Goal: Navigation & Orientation: Find specific page/section

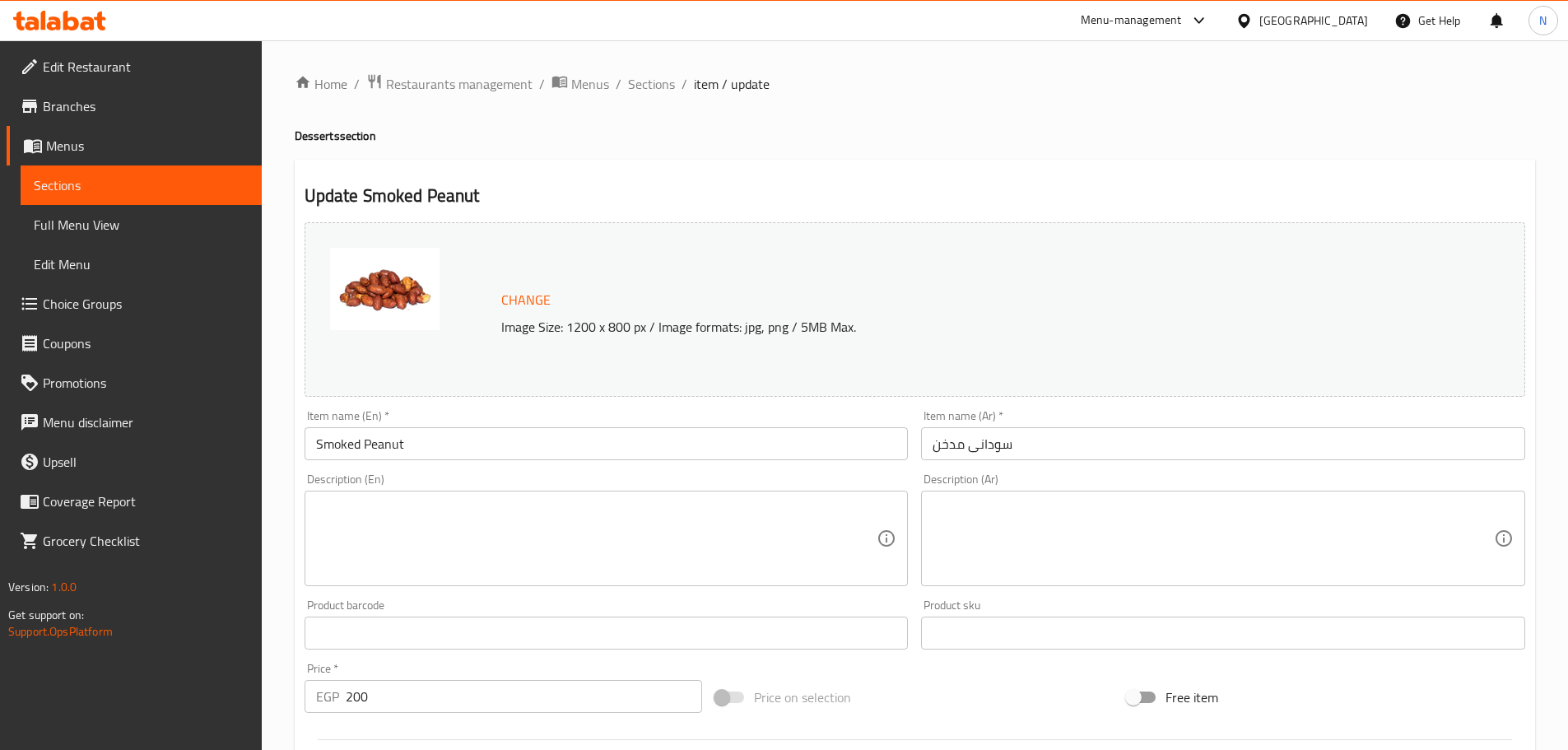
click at [1364, 26] on div "[GEOGRAPHIC_DATA]" at bounding box center [1314, 21] width 109 height 18
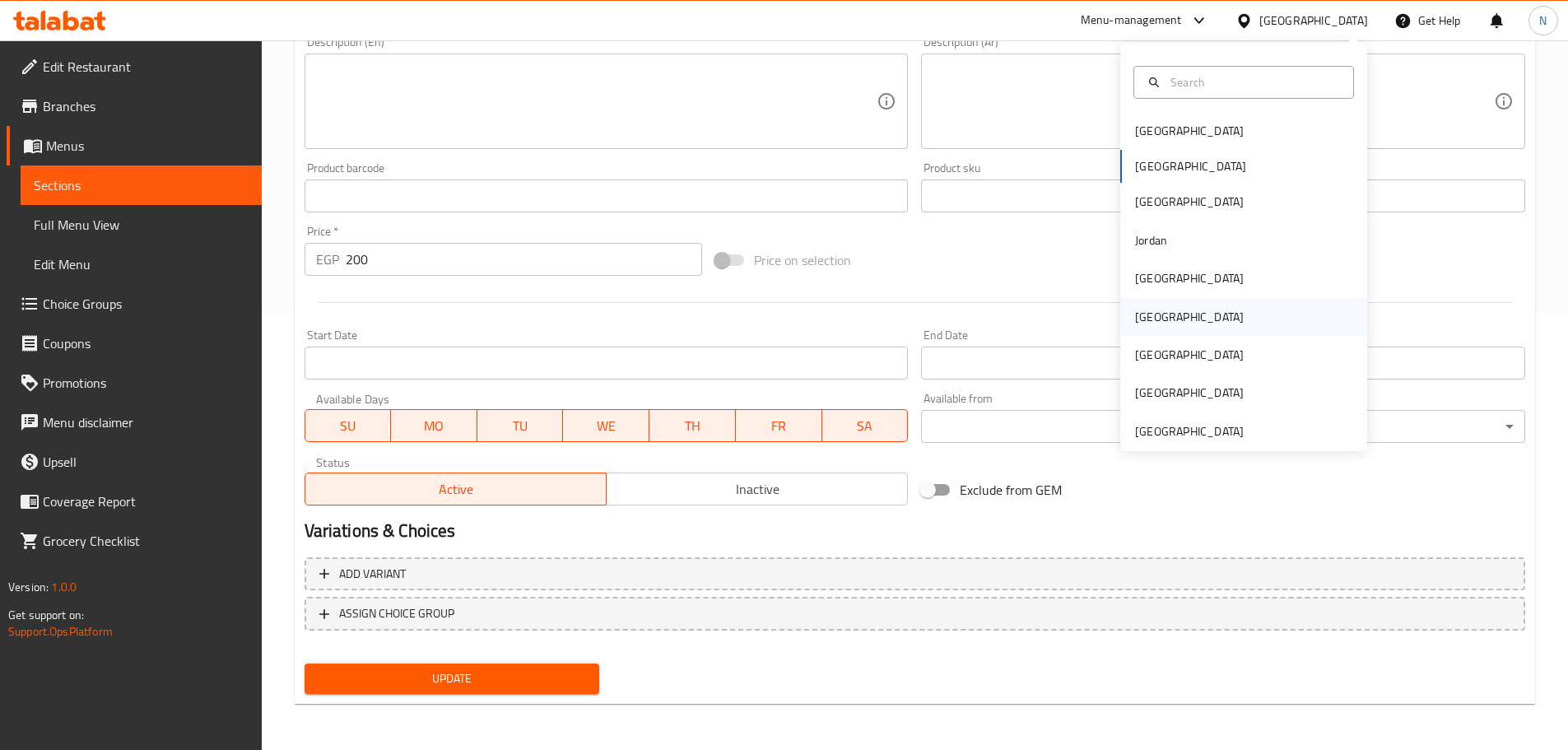
click at [1154, 320] on div "[GEOGRAPHIC_DATA]" at bounding box center [1190, 317] width 135 height 38
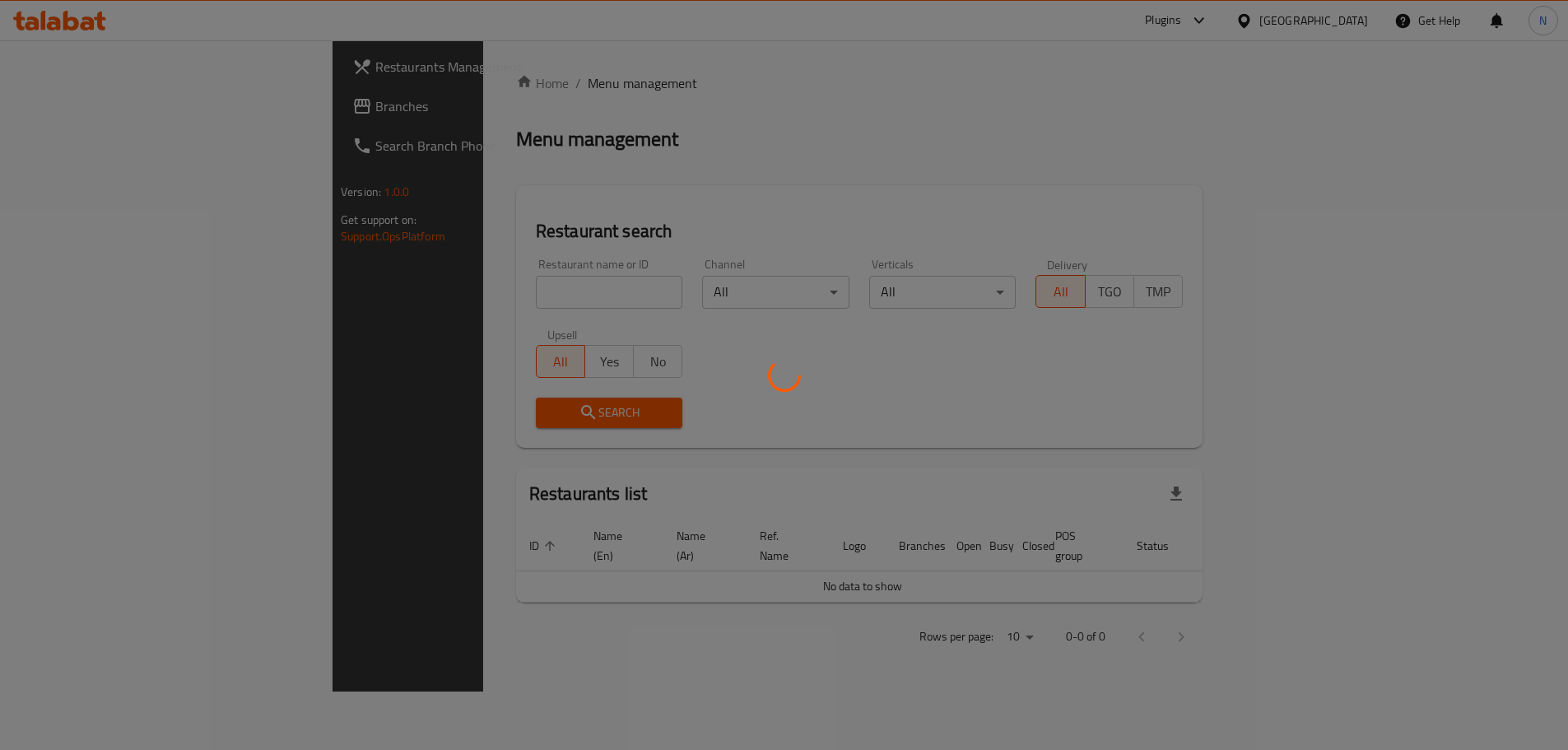
click at [74, 107] on div at bounding box center [784, 375] width 1568 height 750
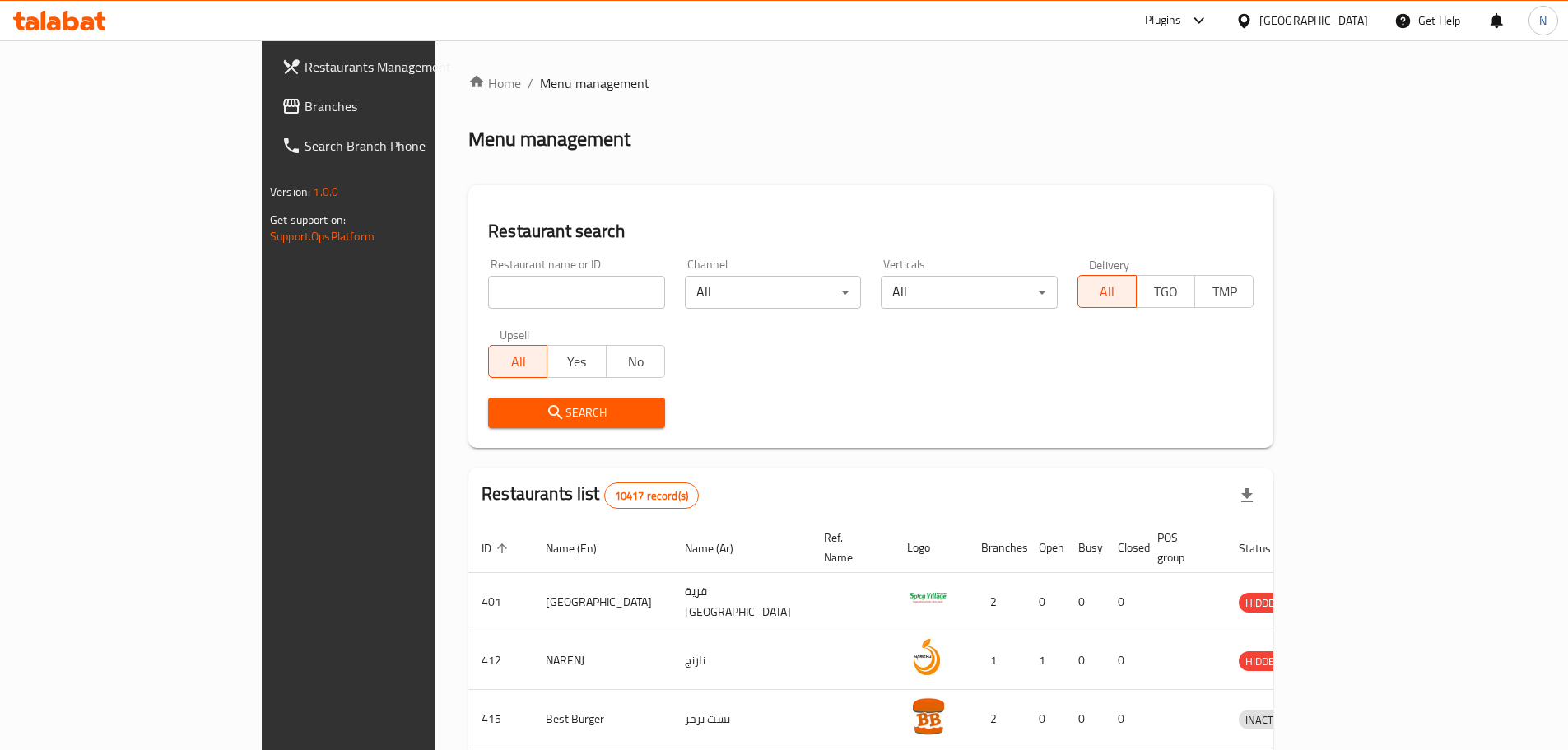
click at [305, 107] on span "Branches" at bounding box center [408, 106] width 206 height 20
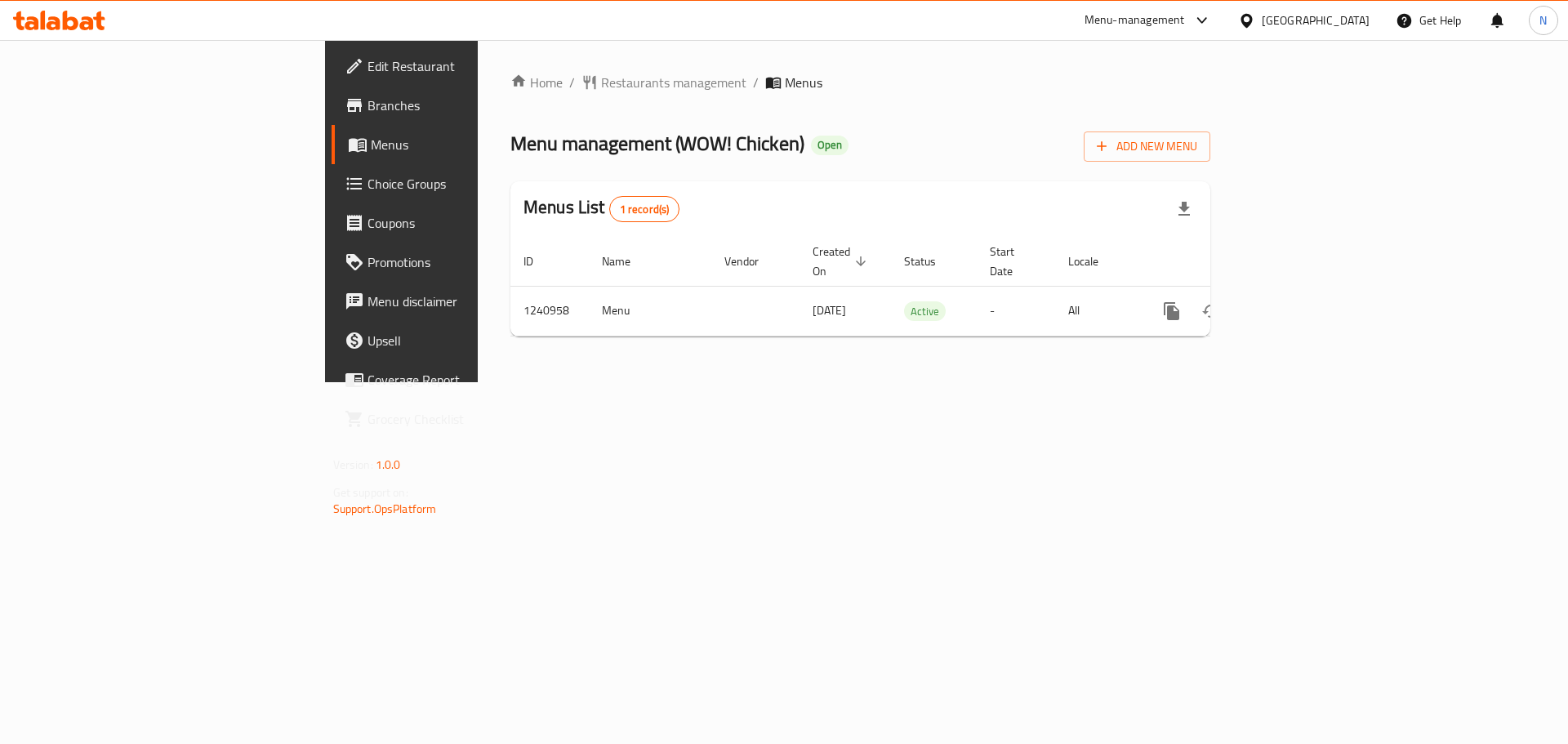
click at [1262, 13] on div at bounding box center [1250, 20] width 24 height 18
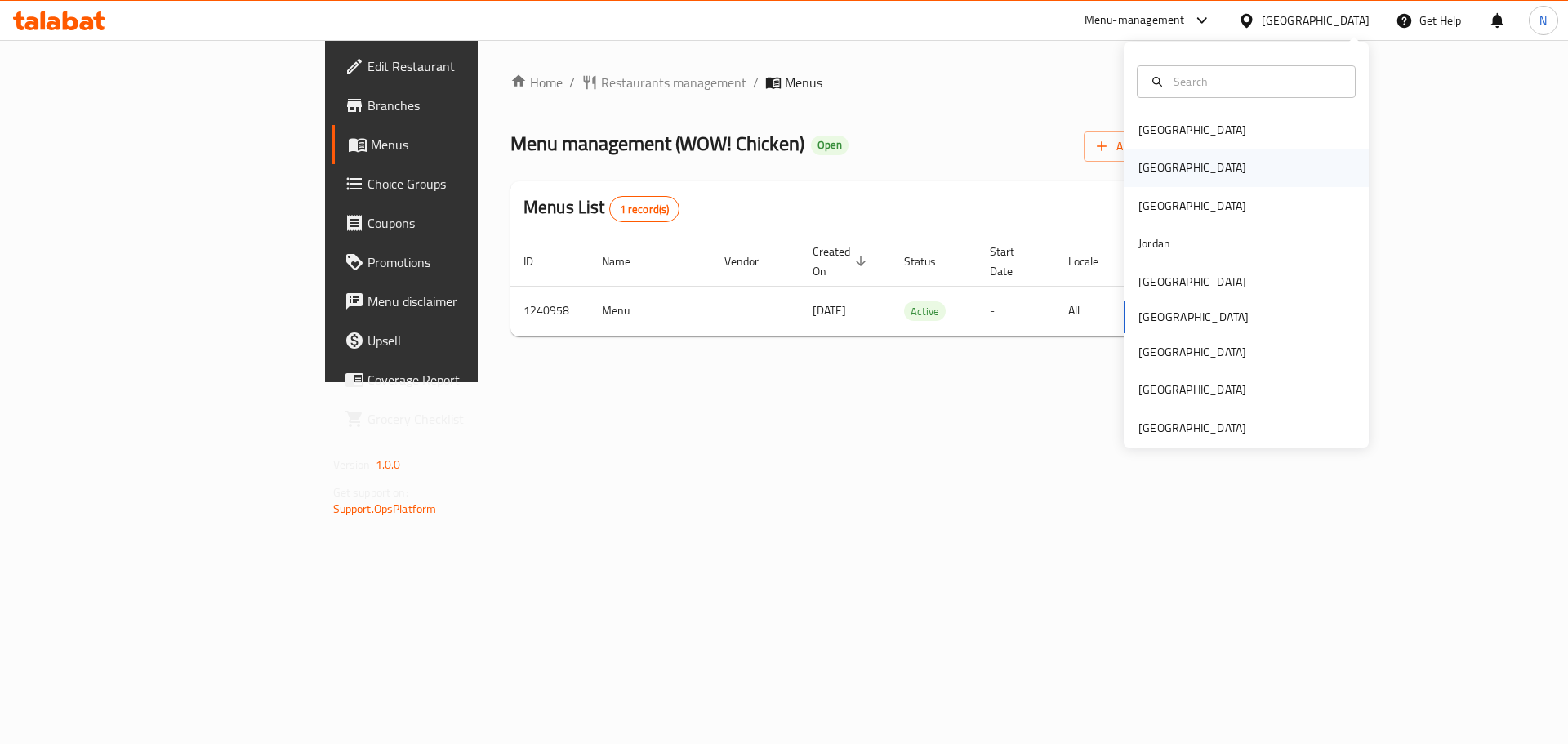
click at [1145, 177] on div "[GEOGRAPHIC_DATA]" at bounding box center [1193, 168] width 108 height 18
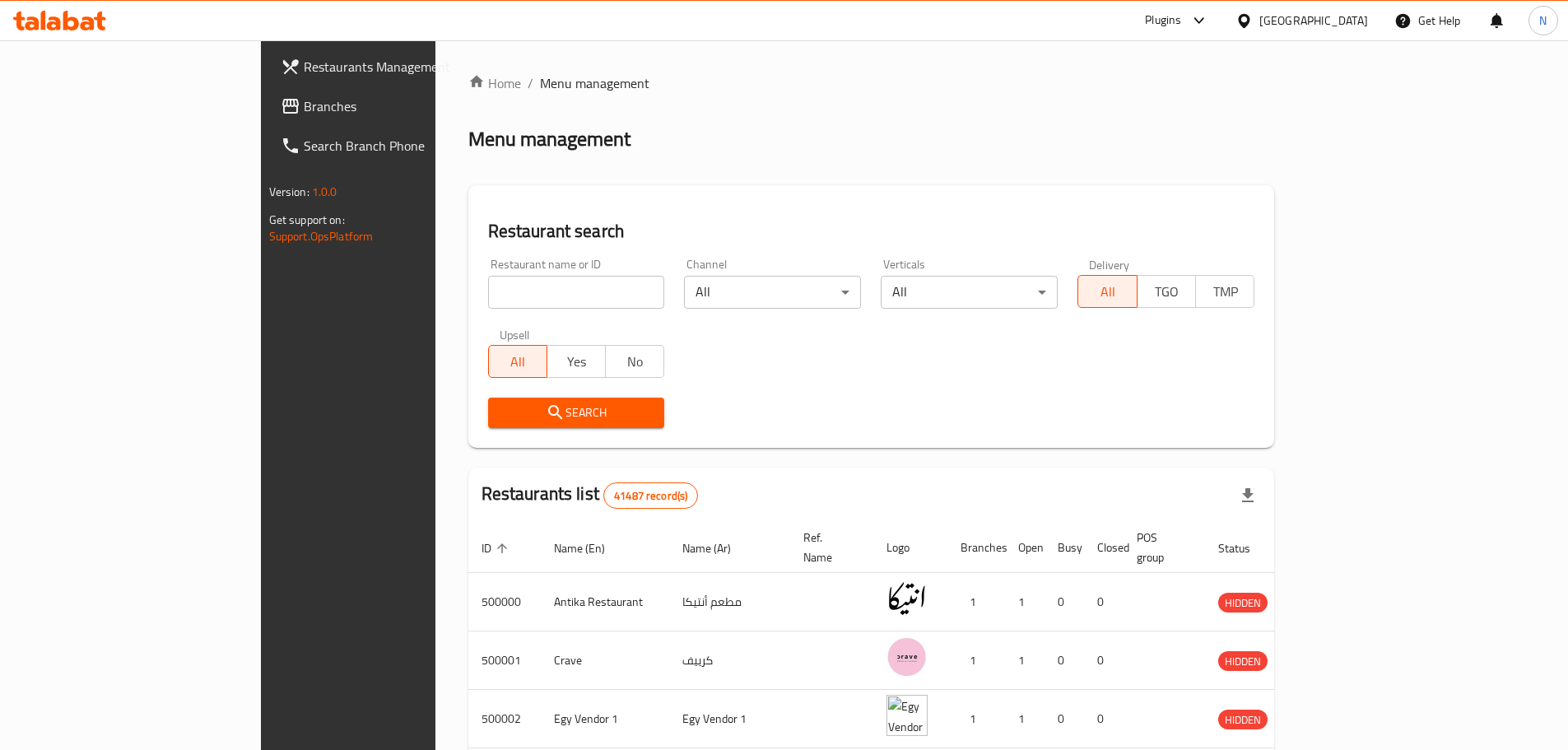
click at [304, 104] on span "Branches" at bounding box center [407, 106] width 206 height 20
